Goal: Task Accomplishment & Management: Complete application form

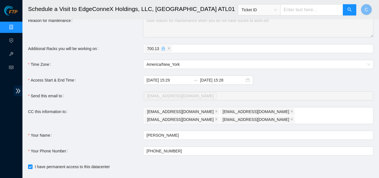
scroll to position [84, 0]
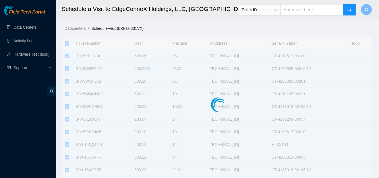
checkbox input "true"
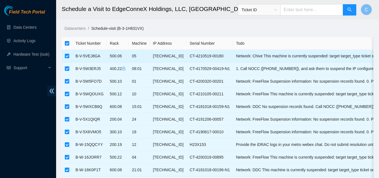
click at [68, 56] on input "checkbox" at bounding box center [67, 56] width 4 height 4
checkbox input "false"
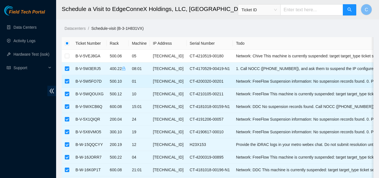
click at [66, 80] on input "checkbox" at bounding box center [67, 81] width 4 height 4
checkbox input "false"
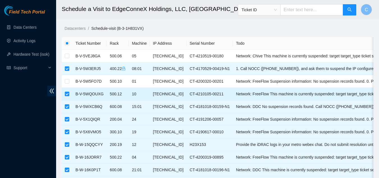
click at [64, 92] on td at bounding box center [67, 93] width 11 height 13
click at [64, 96] on td at bounding box center [67, 93] width 11 height 13
click at [68, 94] on input "checkbox" at bounding box center [67, 93] width 4 height 4
checkbox input "false"
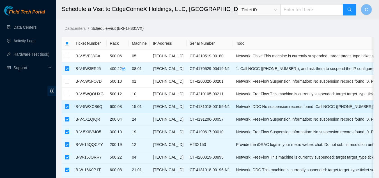
click at [69, 106] on input "checkbox" at bounding box center [67, 106] width 4 height 4
checkbox input "false"
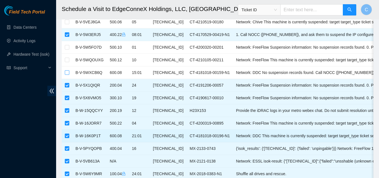
scroll to position [28, 0]
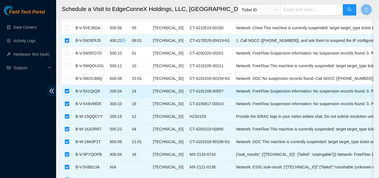
click at [67, 93] on label at bounding box center [67, 91] width 4 height 6
click at [67, 93] on input "checkbox" at bounding box center [67, 91] width 4 height 4
checkbox input "false"
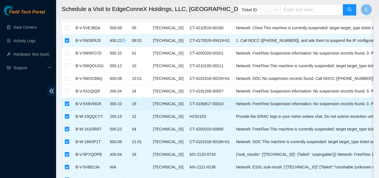
click at [66, 102] on input "checkbox" at bounding box center [67, 103] width 4 height 4
checkbox input "false"
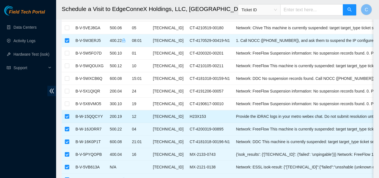
click at [66, 115] on input "checkbox" at bounding box center [67, 116] width 4 height 4
checkbox input "false"
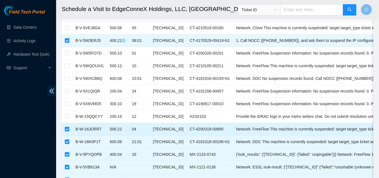
click at [67, 130] on input "checkbox" at bounding box center [67, 128] width 4 height 4
checkbox input "false"
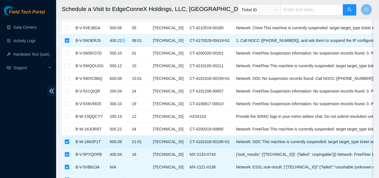
click at [67, 142] on input "checkbox" at bounding box center [67, 141] width 4 height 4
checkbox input "false"
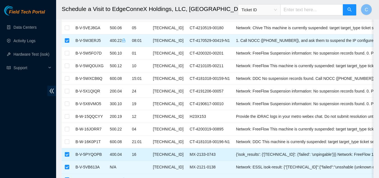
click at [66, 155] on input "checkbox" at bounding box center [67, 154] width 4 height 4
checkbox input "false"
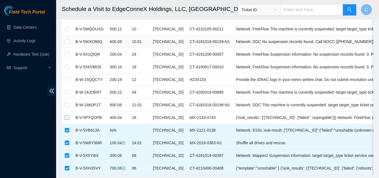
scroll to position [84, 0]
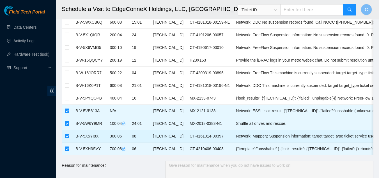
click at [67, 137] on input "checkbox" at bounding box center [67, 135] width 4 height 4
checkbox input "false"
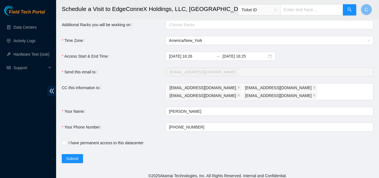
scroll to position [224, 0]
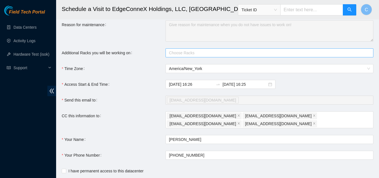
click at [184, 56] on div at bounding box center [266, 52] width 199 height 7
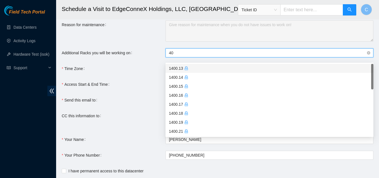
type input "4"
type input "700.13"
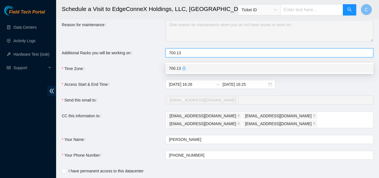
click at [189, 64] on div "700.13" at bounding box center [269, 68] width 208 height 9
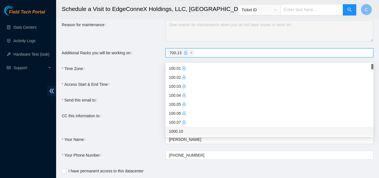
click at [136, 115] on form "Ticket Number Rack Machine IP Address Serial Number Todo B-V-5VEJ8GA 500.06 05 …" at bounding box center [218, 2] width 312 height 378
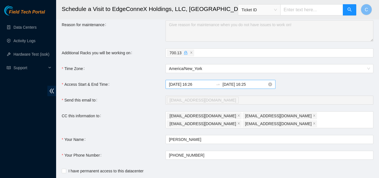
click at [194, 87] on input "2025-10-06 16:26" at bounding box center [191, 84] width 45 height 6
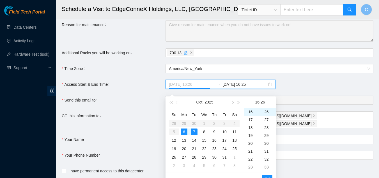
click at [195, 131] on div "7" at bounding box center [194, 131] width 7 height 7
click at [250, 122] on div "12" at bounding box center [252, 122] width 16 height 8
click at [267, 137] on div "15" at bounding box center [267, 137] width 15 height 8
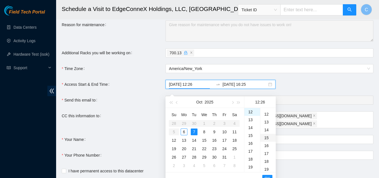
type input "2025-10-07 12:15"
click at [241, 87] on input "2025-10-07 16:25" at bounding box center [244, 84] width 45 height 6
click at [205, 132] on div "8" at bounding box center [204, 131] width 7 height 7
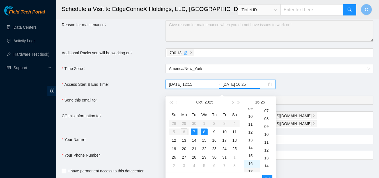
scroll to position [70, 0]
click at [250, 137] on div "12" at bounding box center [252, 136] width 16 height 8
click at [266, 135] on div "10" at bounding box center [267, 134] width 15 height 8
type input "2025-10-08 12:10"
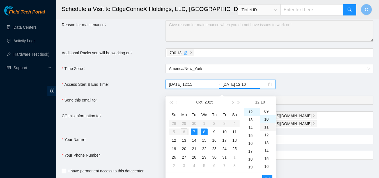
scroll to position [79, 0]
click at [269, 175] on span "OK" at bounding box center [267, 178] width 6 height 6
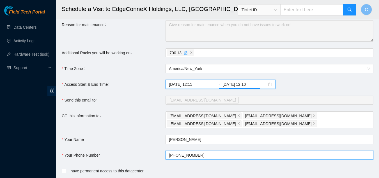
click at [204, 150] on input "+1908-590-0782" at bounding box center [269, 154] width 208 height 9
type input "+14046554963"
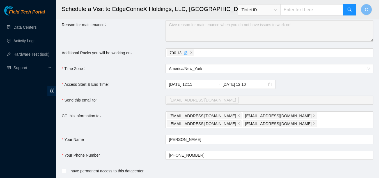
click at [63, 169] on label "I have permanent access to this datacenter" at bounding box center [104, 170] width 84 height 6
click at [63, 169] on input "I have permanent access to this datacenter" at bounding box center [64, 170] width 4 height 4
checkbox input "true"
click at [124, 124] on form "Ticket Number Rack Machine IP Address Serial Number Todo B-V-5VEJ8GA 500.06 05 …" at bounding box center [218, 2] width 312 height 378
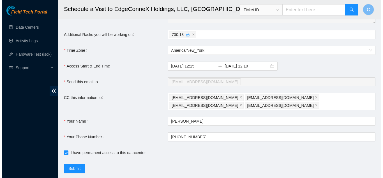
scroll to position [252, 0]
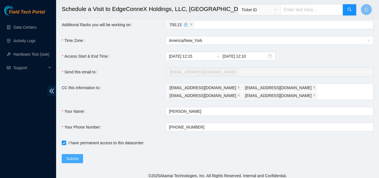
click at [70, 156] on span "Submit" at bounding box center [72, 158] width 12 height 6
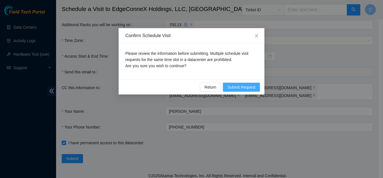
click at [246, 87] on span "Submit Request" at bounding box center [241, 87] width 28 height 6
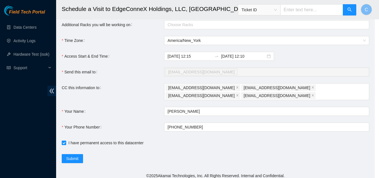
type input "2025-10-06 16:31"
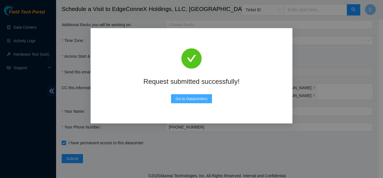
click at [187, 99] on span "Go to Datacenters" at bounding box center [192, 98] width 32 height 6
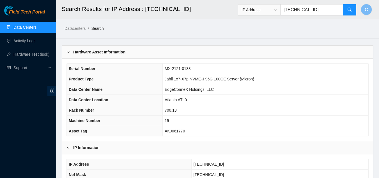
click at [35, 26] on link "Data Centers" at bounding box center [24, 27] width 23 height 4
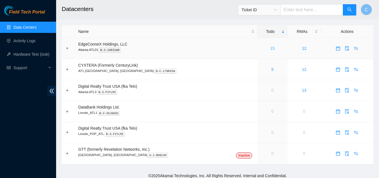
click at [270, 49] on link "15" at bounding box center [272, 48] width 4 height 4
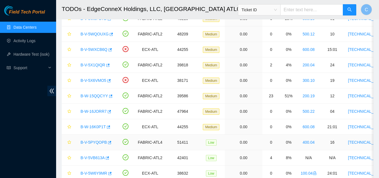
scroll to position [80, 0]
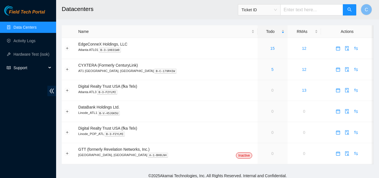
click at [29, 68] on span "Support" at bounding box center [29, 67] width 33 height 11
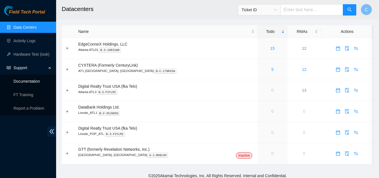
click at [33, 81] on link "Documentation" at bounding box center [26, 81] width 26 height 4
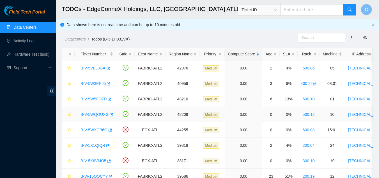
scroll to position [80, 0]
